Goal: Task Accomplishment & Management: Use online tool/utility

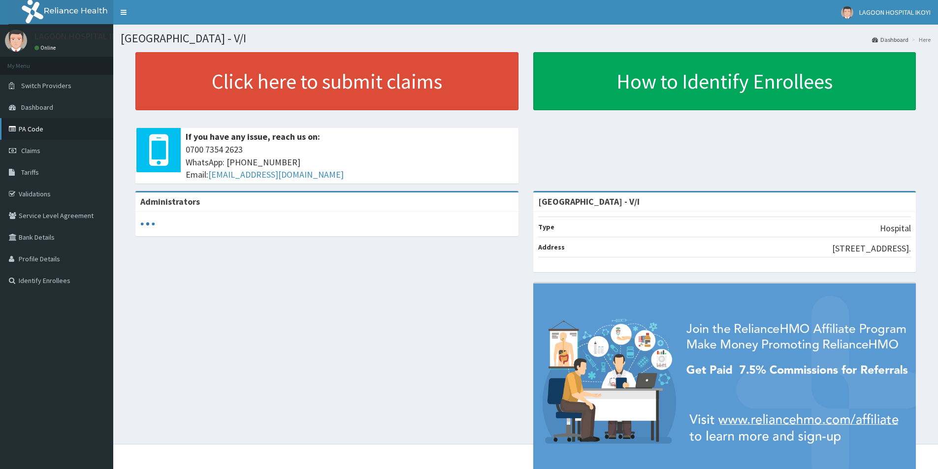
click at [27, 127] on link "PA Code" at bounding box center [56, 129] width 113 height 22
click at [37, 125] on link "PA Code" at bounding box center [56, 129] width 113 height 22
click at [47, 125] on link "PA Code" at bounding box center [56, 129] width 113 height 22
click at [37, 126] on link "PA Code" at bounding box center [56, 129] width 113 height 22
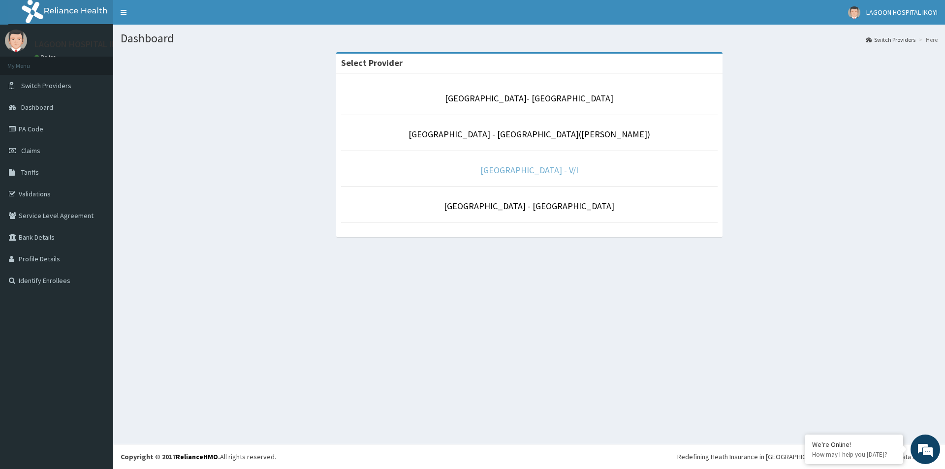
click at [513, 172] on link "[GEOGRAPHIC_DATA] - V/I" at bounding box center [529, 169] width 98 height 11
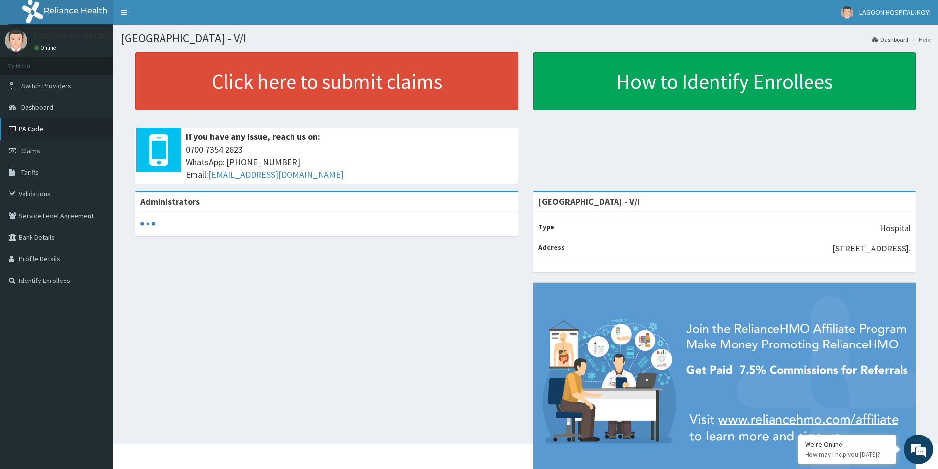
click at [43, 128] on link "PA Code" at bounding box center [56, 129] width 113 height 22
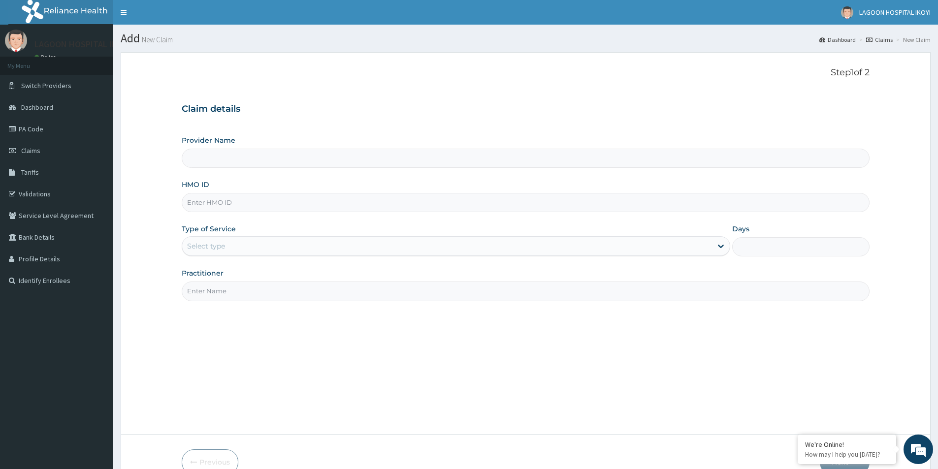
type input "[GEOGRAPHIC_DATA] - V/I"
